Goal: Transaction & Acquisition: Purchase product/service

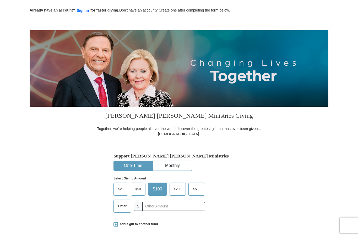
scroll to position [24, 0]
click at [157, 204] on input "text" at bounding box center [173, 206] width 63 height 9
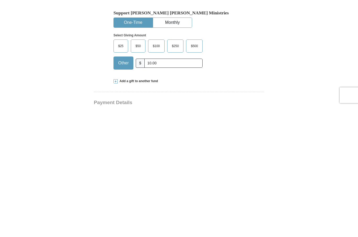
scroll to position [168, 0]
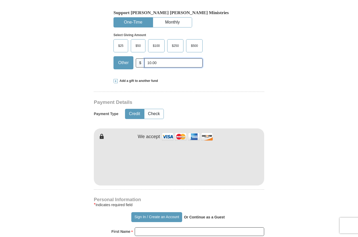
type input "10.00"
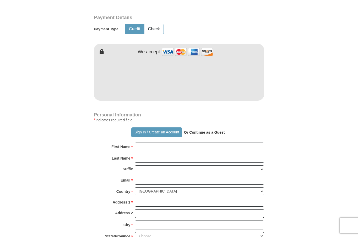
scroll to position [252, 0]
click at [153, 147] on input "First Name *" at bounding box center [199, 147] width 129 height 9
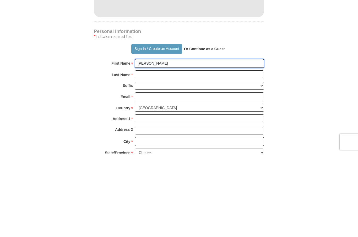
type input "[PERSON_NAME]"
click at [146, 154] on input "Last Name *" at bounding box center [199, 158] width 129 height 9
type input "l"
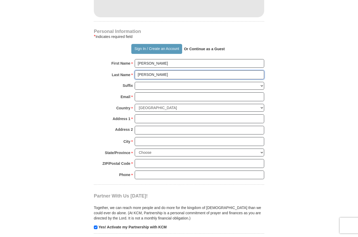
type input "[PERSON_NAME]"
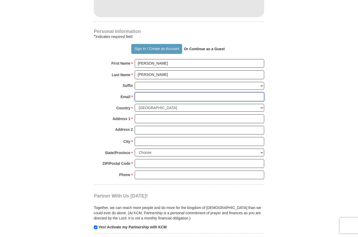
click at [147, 96] on input "Email *" at bounding box center [199, 96] width 129 height 9
click at [180, 94] on input "breakthrough262" at bounding box center [199, 96] width 129 height 9
type input "[EMAIL_ADDRESS][DOMAIN_NAME]"
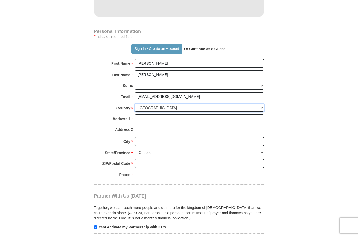
click at [149, 105] on select "[GEOGRAPHIC_DATA] [GEOGRAPHIC_DATA] [GEOGRAPHIC_DATA] [GEOGRAPHIC_DATA] [GEOGRA…" at bounding box center [199, 108] width 129 height 8
click at [150, 115] on input "Address 1 *" at bounding box center [199, 118] width 129 height 9
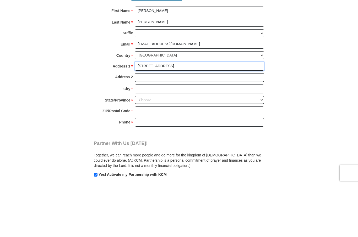
type input "[STREET_ADDRESS]"
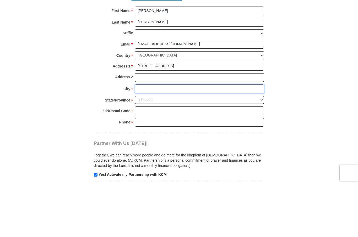
click at [148, 137] on input "City *" at bounding box center [199, 141] width 129 height 9
type input "Louisburg"
click at [261, 149] on select "Choose [US_STATE] [US_STATE] [US_STATE] [US_STATE] [US_STATE] Armed Forces Amer…" at bounding box center [199, 153] width 129 height 8
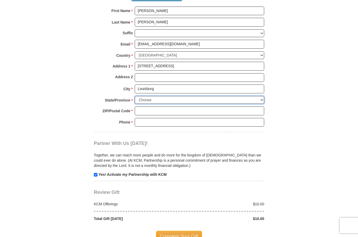
select select "NC"
click at [150, 107] on input "ZIP/Postal Code *" at bounding box center [199, 111] width 129 height 9
type input "27549"
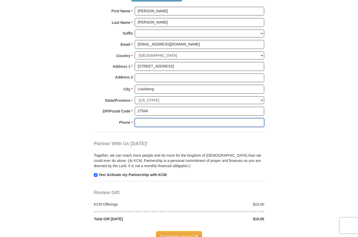
click at [150, 119] on input "Phone * *" at bounding box center [199, 122] width 129 height 9
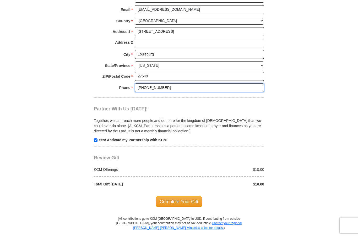
scroll to position [423, 0]
type input "[PHONE_NUMBER]"
click at [189, 197] on span "Complete Your Gift" at bounding box center [179, 201] width 46 height 11
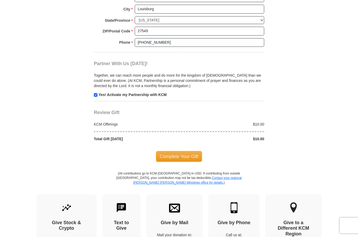
scroll to position [494, 0]
click at [183, 153] on span "Complete Your Gift" at bounding box center [179, 156] width 46 height 11
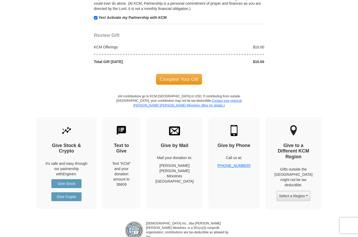
scroll to position [572, 0]
click at [184, 78] on span "Complete Your Gift" at bounding box center [179, 79] width 46 height 11
